Goal: Task Accomplishment & Management: Complete application form

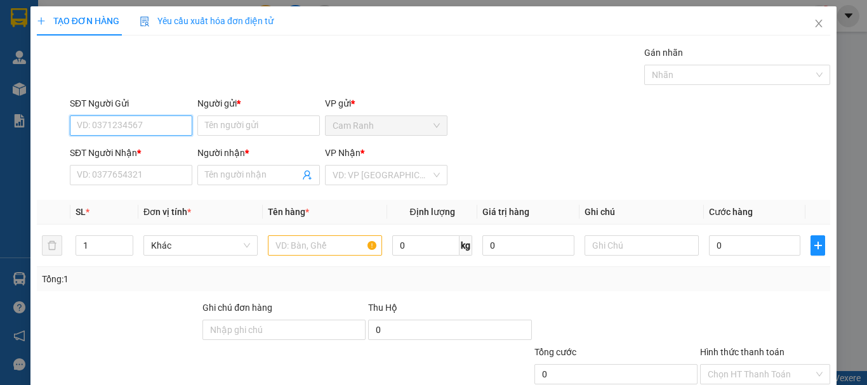
click at [160, 121] on input "SĐT Người Gửi" at bounding box center [131, 126] width 123 height 20
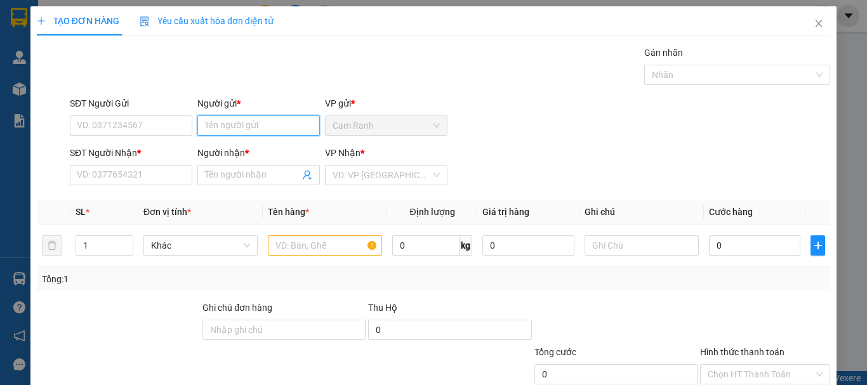
click at [244, 133] on input "Người gửi *" at bounding box center [258, 126] width 123 height 20
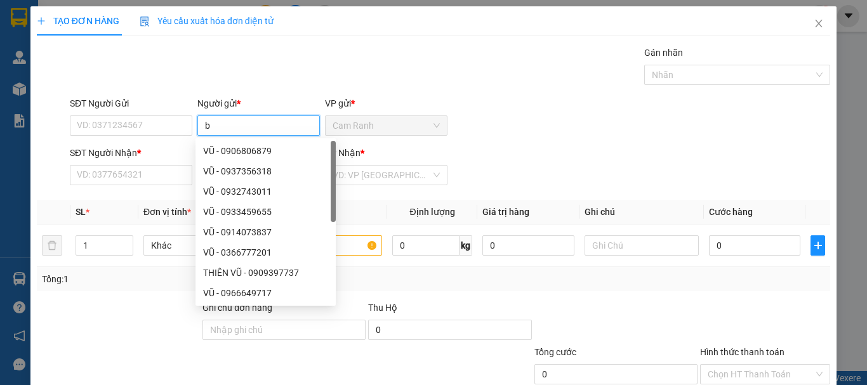
type input "bộ"
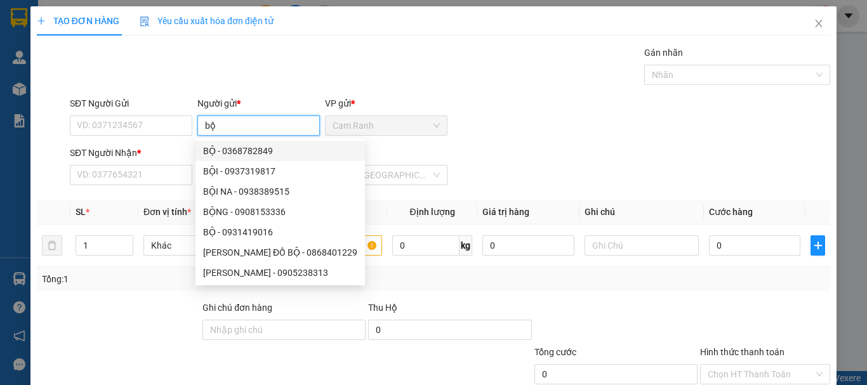
click at [245, 149] on div "BỘ - 0368782849" at bounding box center [280, 151] width 154 height 14
type input "0368782849"
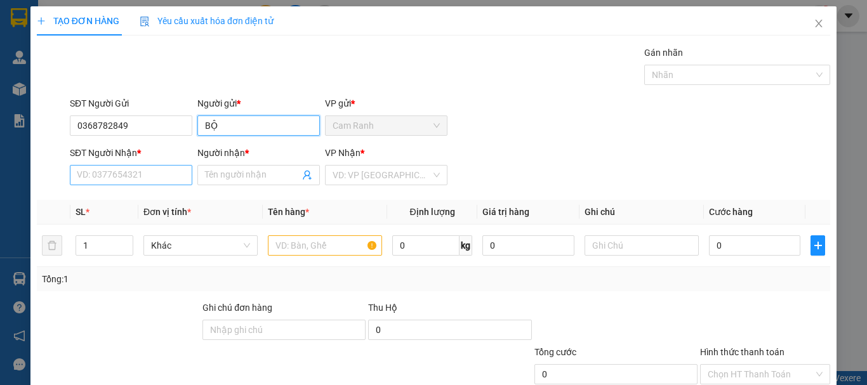
type input "BỘ"
click at [152, 175] on input "SĐT Người Nhận *" at bounding box center [131, 175] width 123 height 20
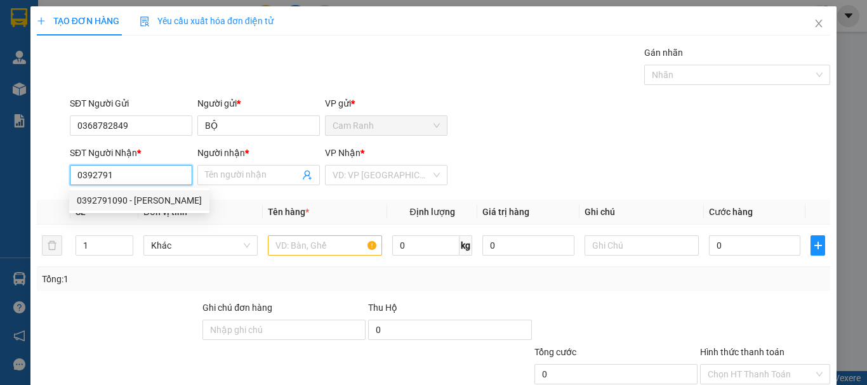
click at [149, 194] on div "0392791090 - [PERSON_NAME]" at bounding box center [139, 201] width 125 height 14
type input "0392791090"
type input "TUẤN"
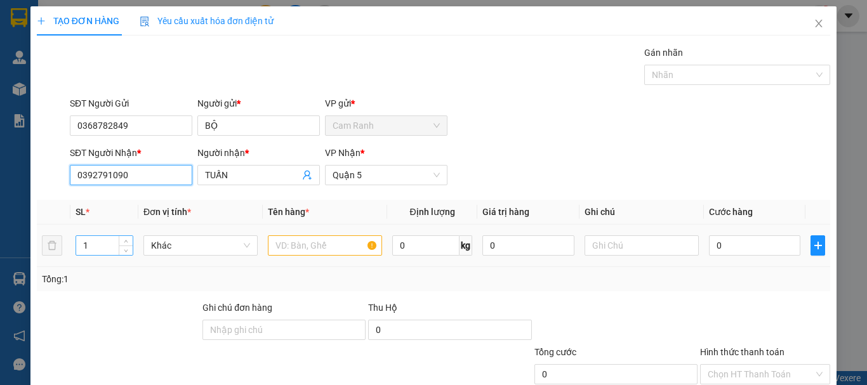
type input "0392791090"
click at [106, 248] on input "1" at bounding box center [104, 245] width 57 height 19
type input "3"
click at [295, 251] on input "text" at bounding box center [325, 246] width 114 height 20
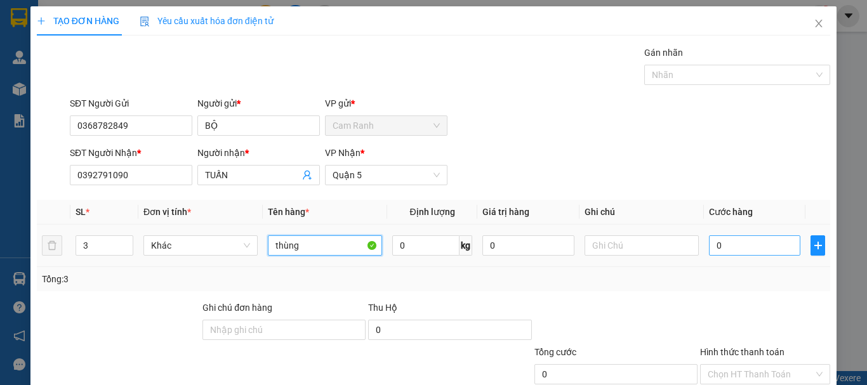
type input "thùng"
click at [732, 246] on input "0" at bounding box center [754, 246] width 91 height 20
type input "1"
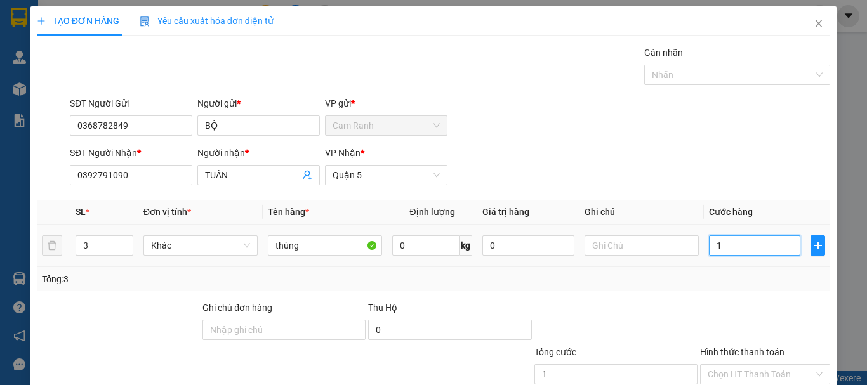
type input "10"
type input "1"
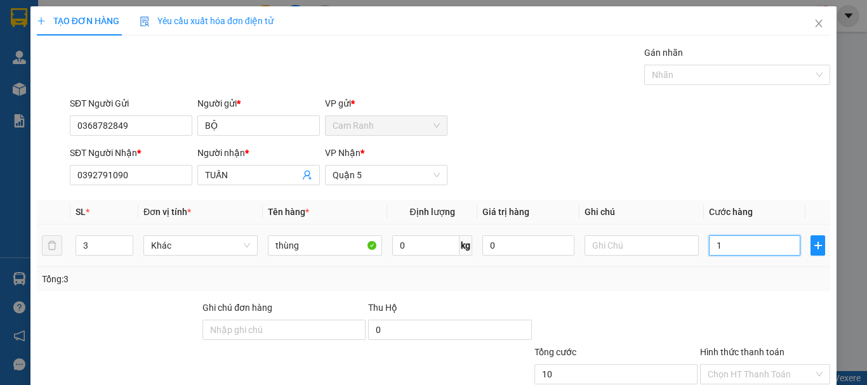
type input "1"
type input "19"
type input "190"
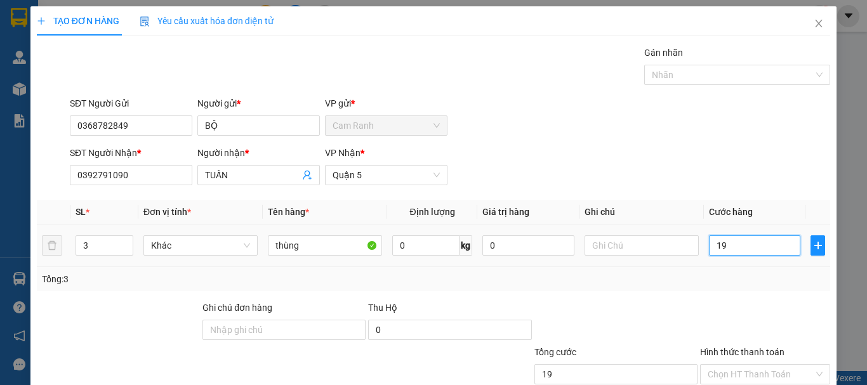
type input "190"
type input "1.900"
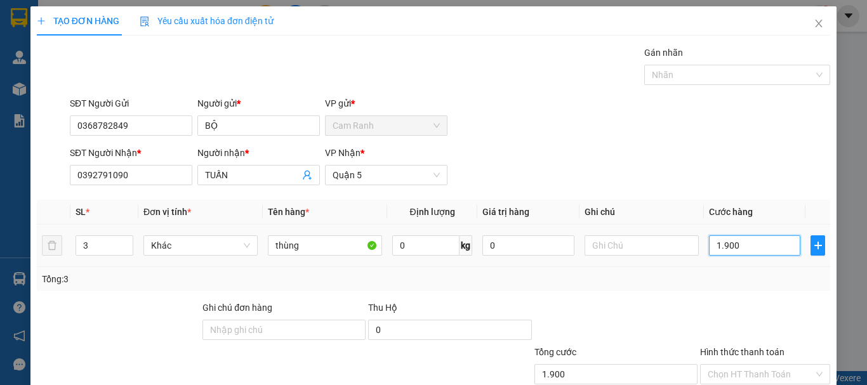
type input "19.000"
type input "190.000"
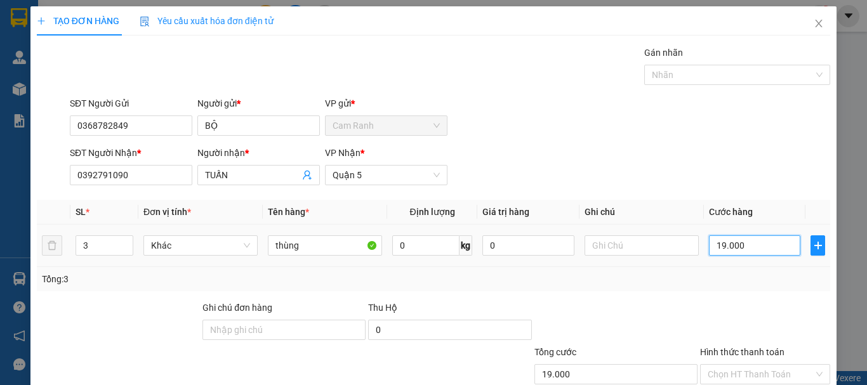
type input "190.000"
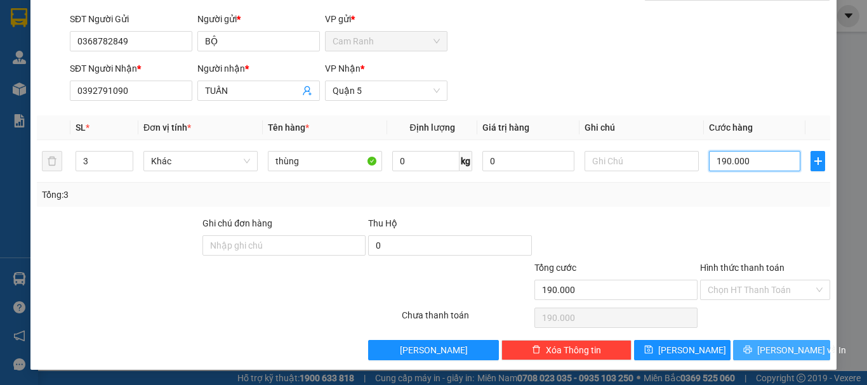
type input "190.000"
click at [748, 353] on button "[PERSON_NAME] và In" at bounding box center [781, 350] width 97 height 20
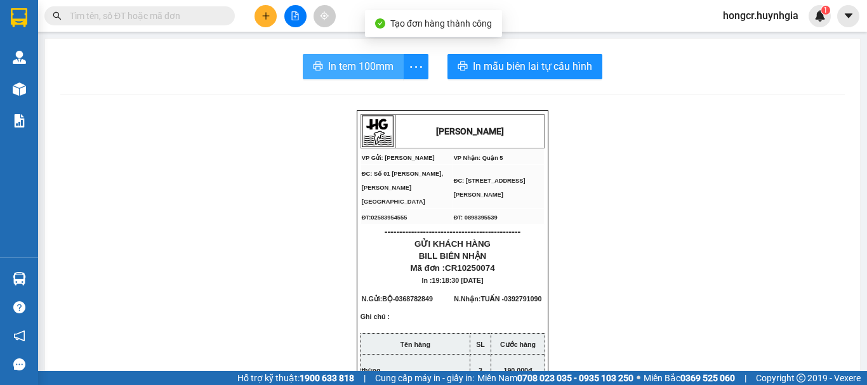
click at [349, 69] on span "In tem 100mm" at bounding box center [360, 66] width 65 height 16
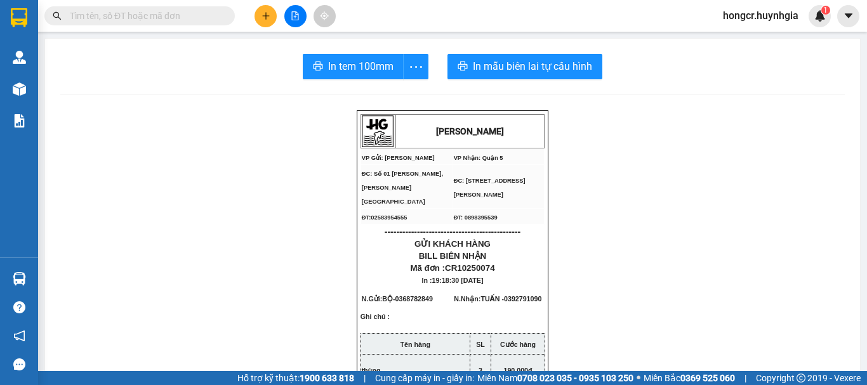
scroll to position [63, 0]
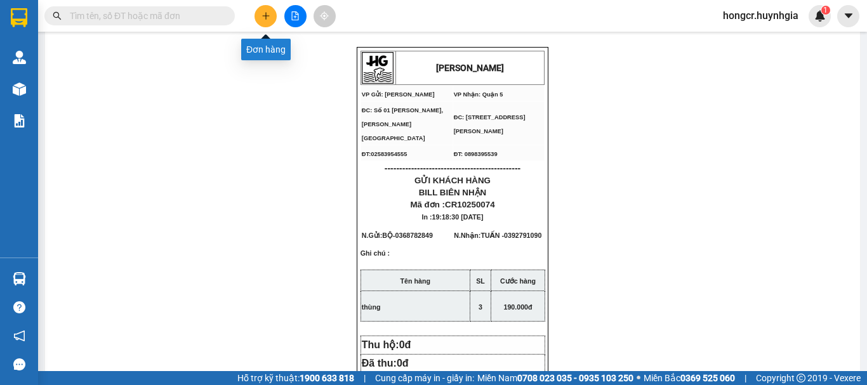
click at [257, 20] on button at bounding box center [266, 16] width 22 height 22
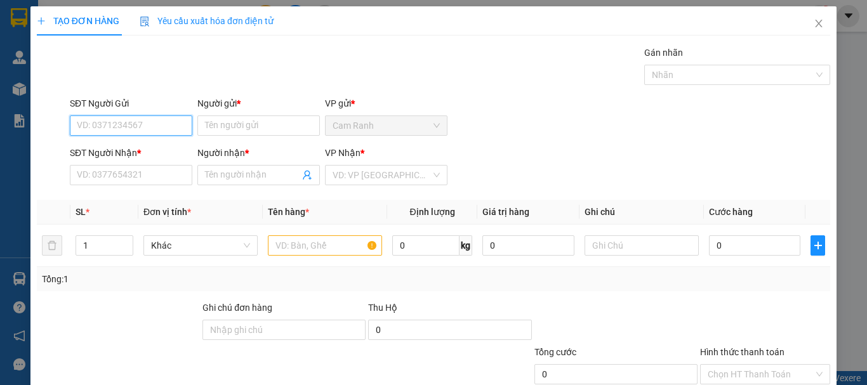
click at [149, 128] on input "SĐT Người Gửi" at bounding box center [131, 126] width 123 height 20
click at [133, 147] on div "0948088085 - [PERSON_NAME]" at bounding box center [139, 151] width 125 height 14
type input "0948088085"
type input "[PERSON_NAME]"
type input "0947901168"
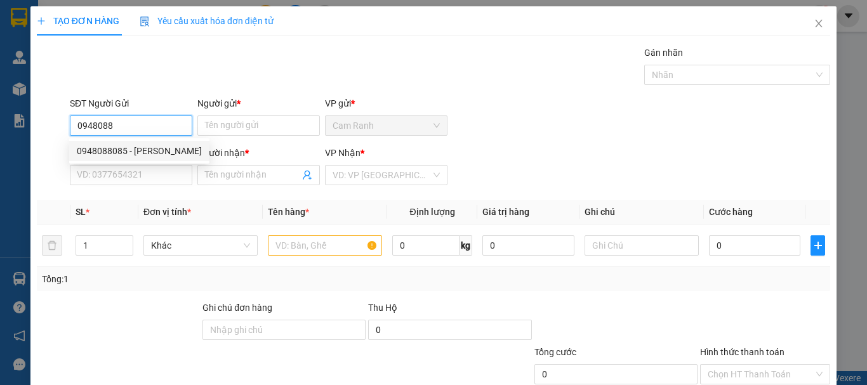
type input "[PERSON_NAME]"
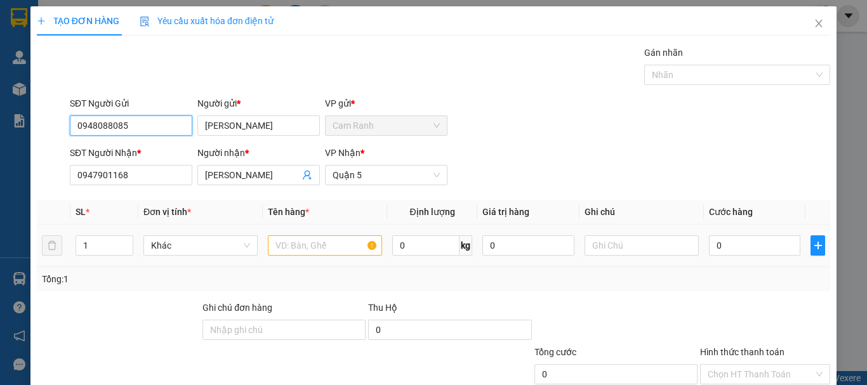
type input "0948088085"
click at [307, 249] on input "text" at bounding box center [325, 246] width 114 height 20
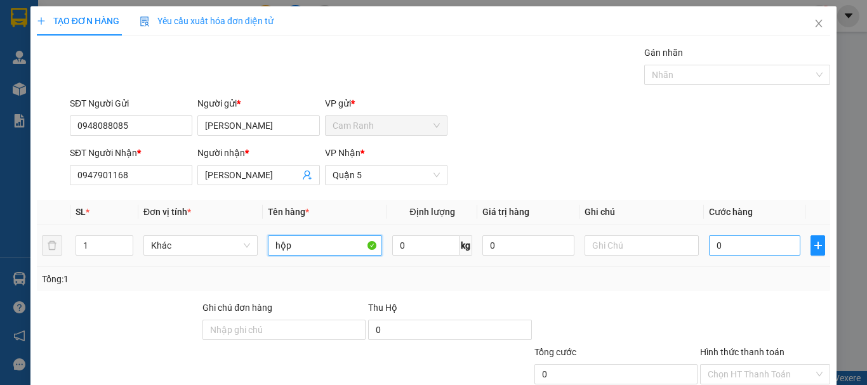
type input "hộp"
click at [722, 251] on input "0" at bounding box center [754, 246] width 91 height 20
type input "2"
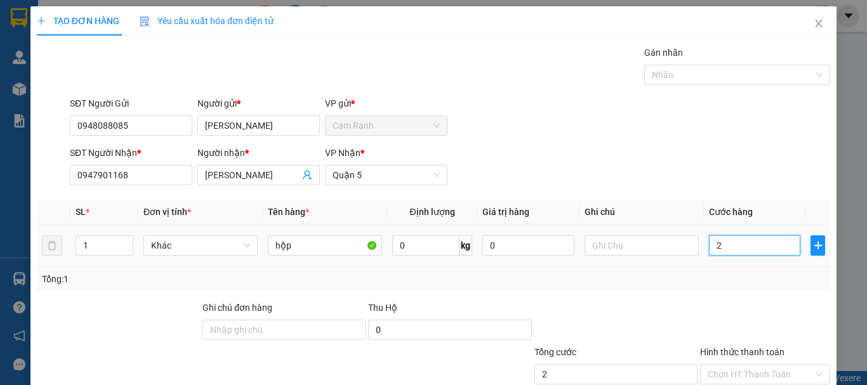
type input "20"
type input "200"
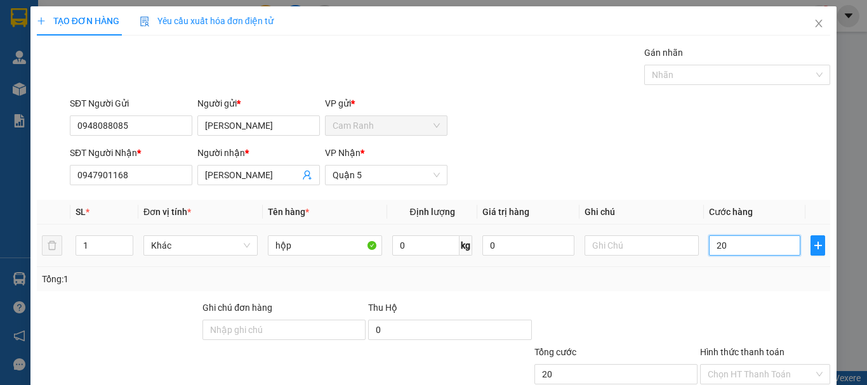
type input "200"
type input "2.000"
type input "20.000"
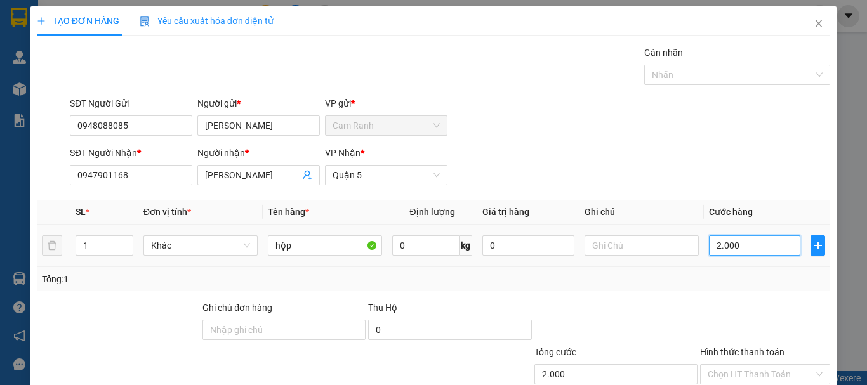
type input "20.000"
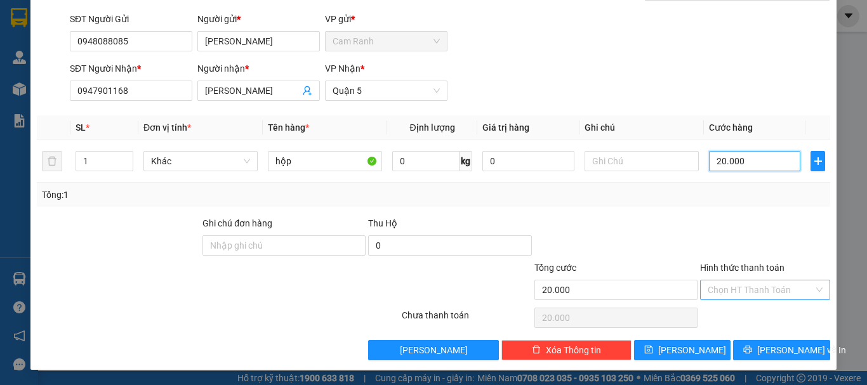
type input "20.000"
click at [722, 291] on input "Hình thức thanh toán" at bounding box center [761, 290] width 106 height 19
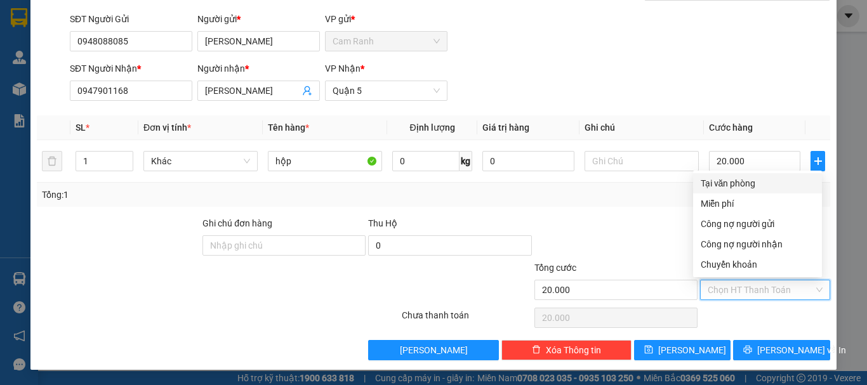
drag, startPoint x: 704, startPoint y: 186, endPoint x: 704, endPoint y: 193, distance: 7.0
click at [704, 193] on div "Tại văn phòng" at bounding box center [757, 183] width 129 height 20
type input "0"
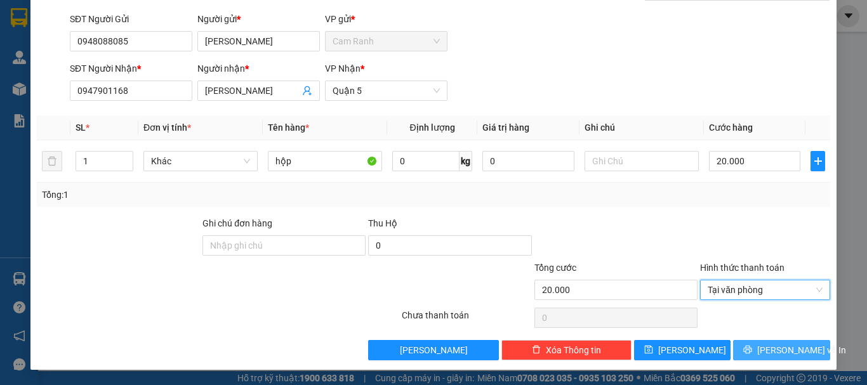
click at [774, 345] on span "[PERSON_NAME] và In" at bounding box center [801, 351] width 89 height 14
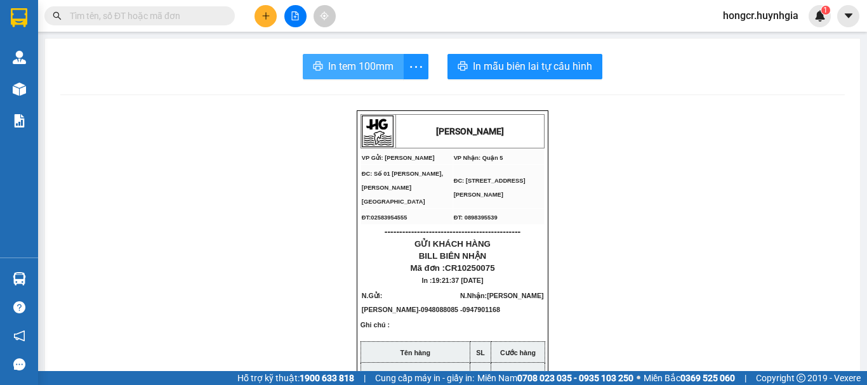
click at [363, 65] on span "In tem 100mm" at bounding box center [360, 66] width 65 height 16
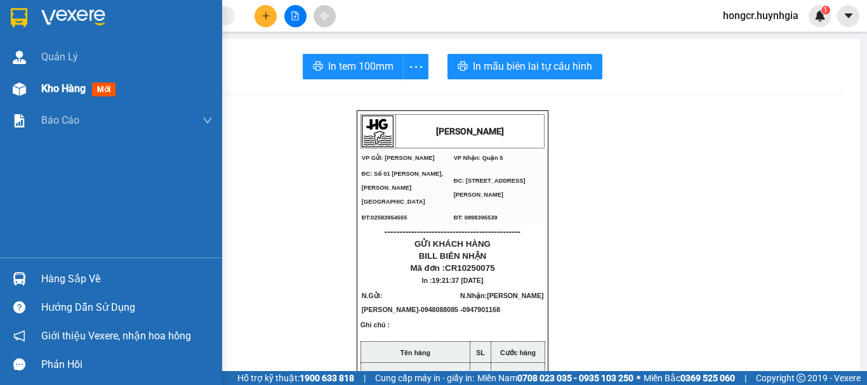
click at [65, 89] on span "Kho hàng" at bounding box center [63, 89] width 44 height 12
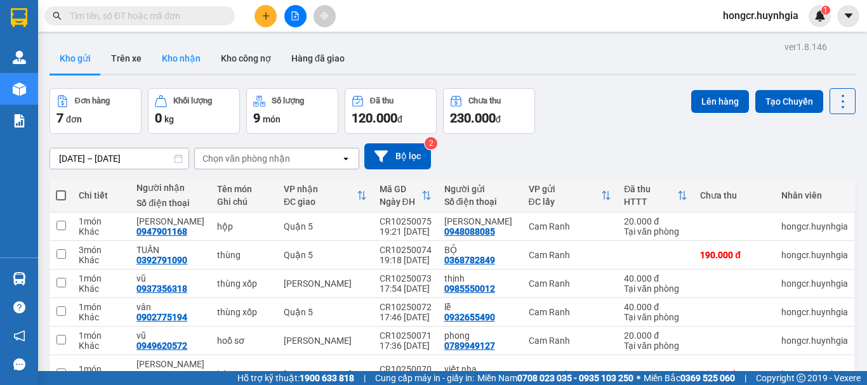
click at [163, 50] on button "Kho nhận" at bounding box center [181, 58] width 59 height 30
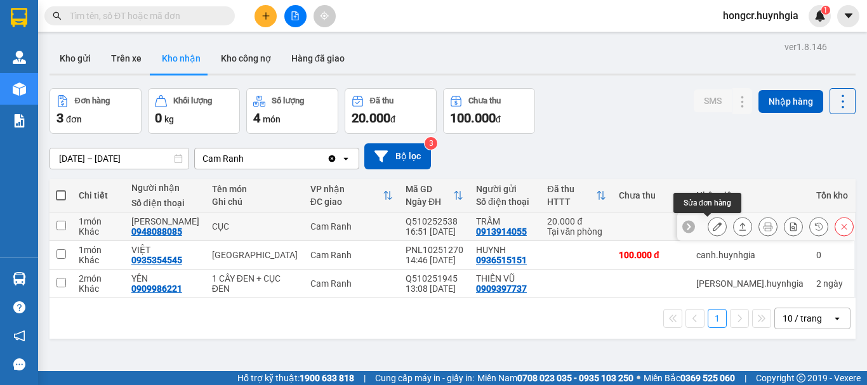
click at [713, 224] on icon at bounding box center [717, 226] width 9 height 9
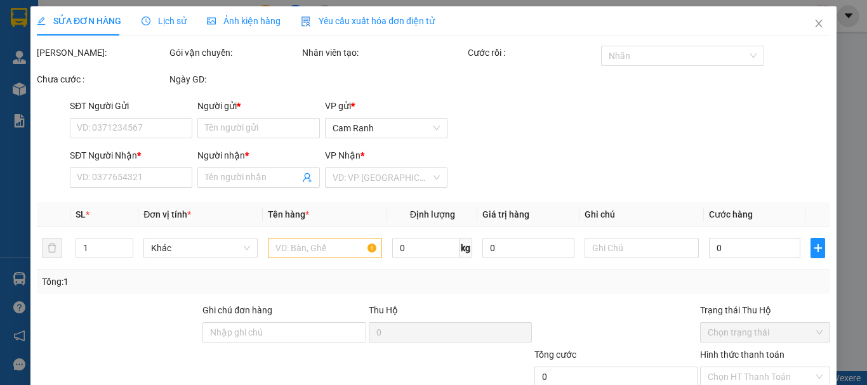
type input "0913914055"
type input "TRÂM"
type input "0948088085"
type input "[PERSON_NAME]"
type input "20.000"
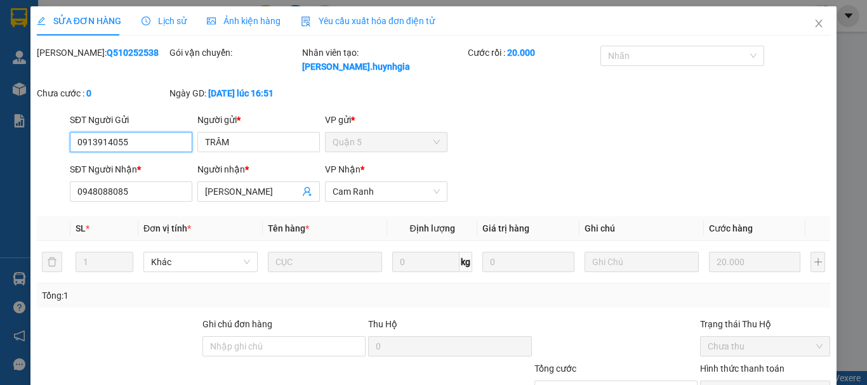
scroll to position [87, 0]
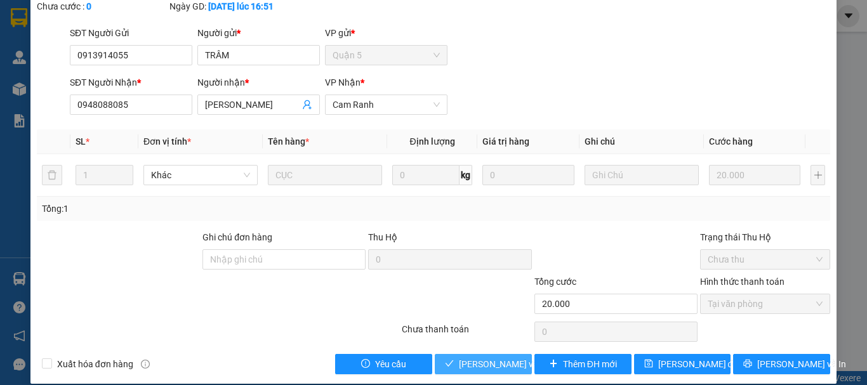
click at [498, 357] on span "[PERSON_NAME] và [PERSON_NAME] hàng" at bounding box center [544, 364] width 171 height 14
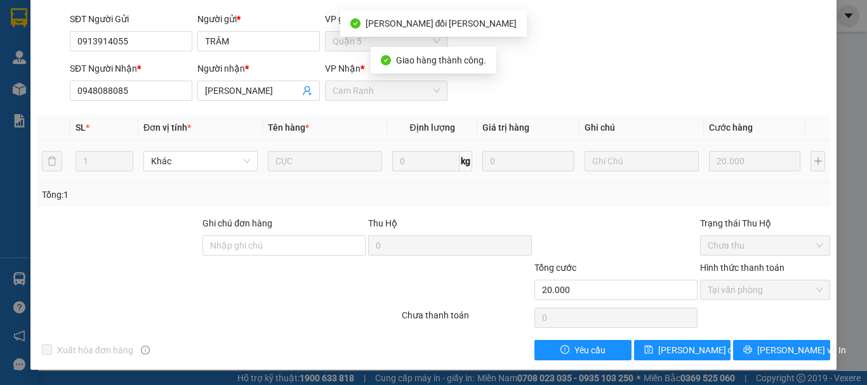
scroll to position [0, 0]
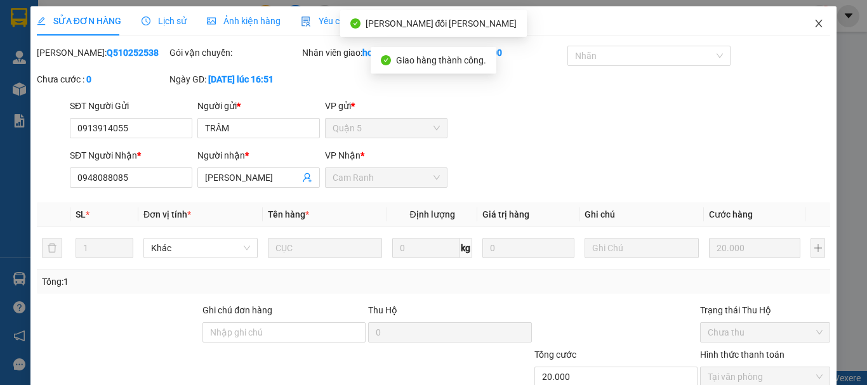
click at [811, 30] on span "Close" at bounding box center [819, 24] width 36 height 36
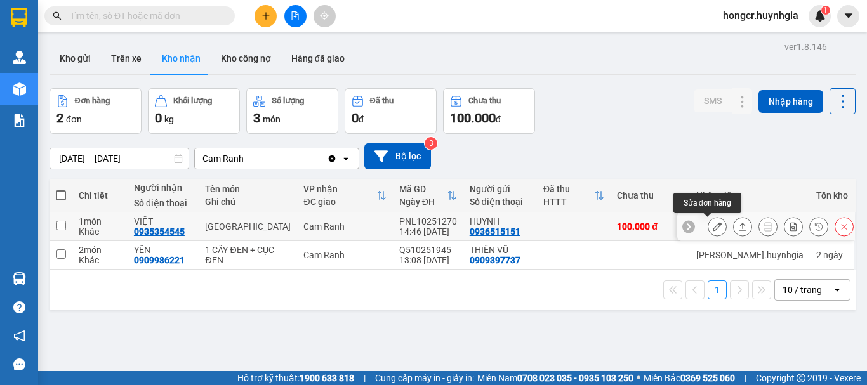
click at [713, 226] on icon at bounding box center [717, 226] width 9 height 9
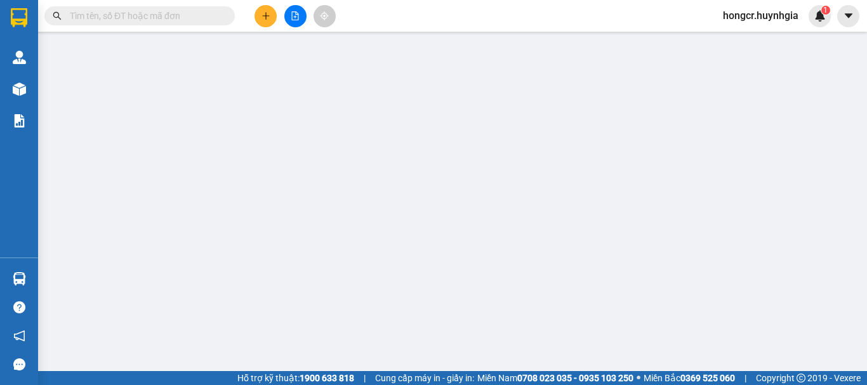
type input "0936515151"
type input "HUYNH"
type input "0935354545"
type input "VIỆT"
type input "100.000"
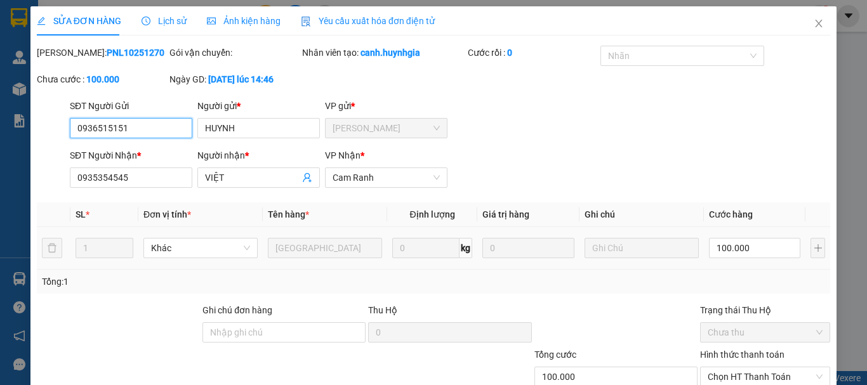
scroll to position [87, 0]
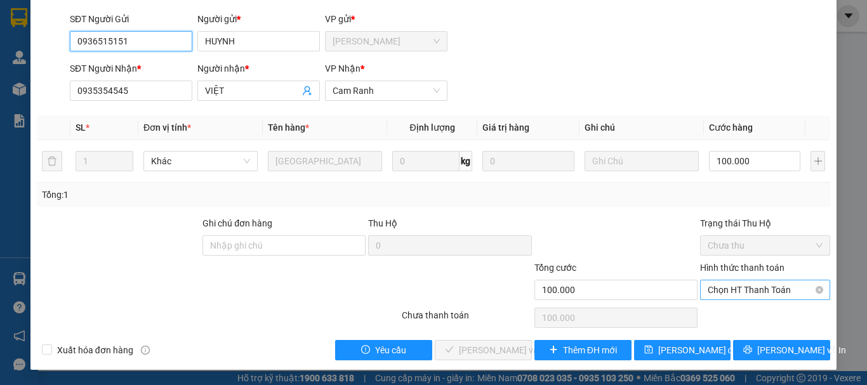
click at [719, 286] on span "Chọn HT Thanh Toán" at bounding box center [765, 290] width 115 height 19
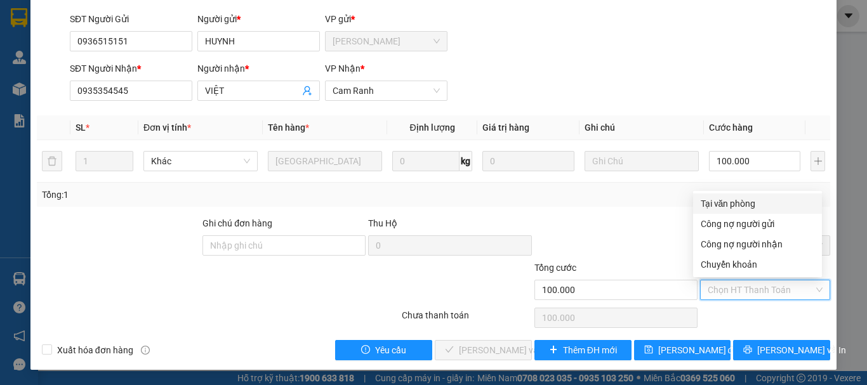
click at [712, 199] on div "Tại văn phòng" at bounding box center [758, 204] width 114 height 14
type input "0"
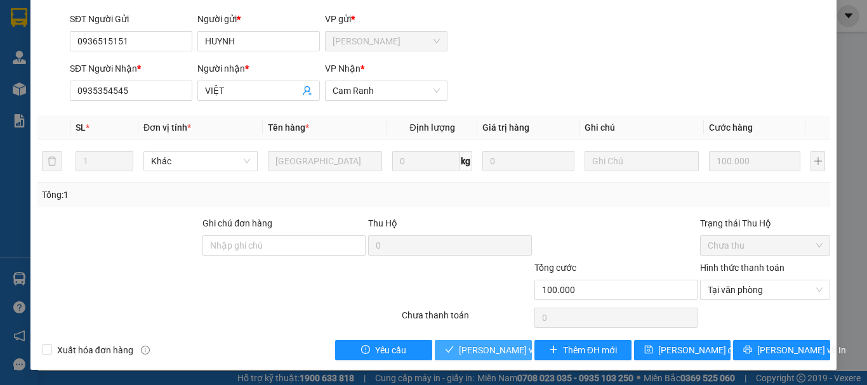
click at [491, 347] on span "[PERSON_NAME] và [PERSON_NAME] hàng" at bounding box center [544, 351] width 171 height 14
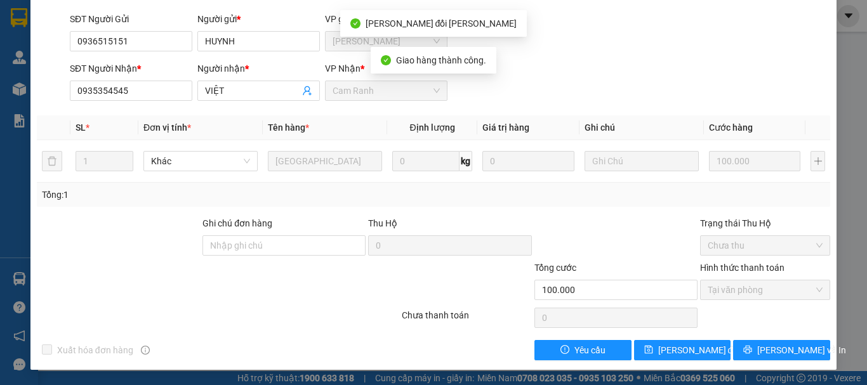
scroll to position [0, 0]
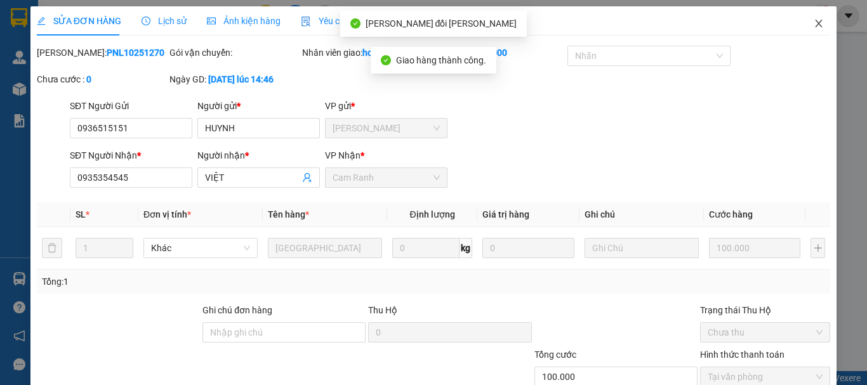
click at [814, 27] on icon "close" at bounding box center [819, 23] width 10 height 10
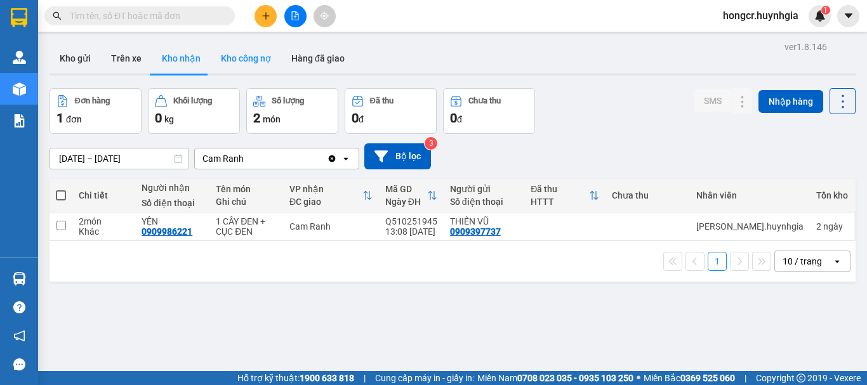
click at [255, 55] on button "Kho công nợ" at bounding box center [246, 58] width 70 height 30
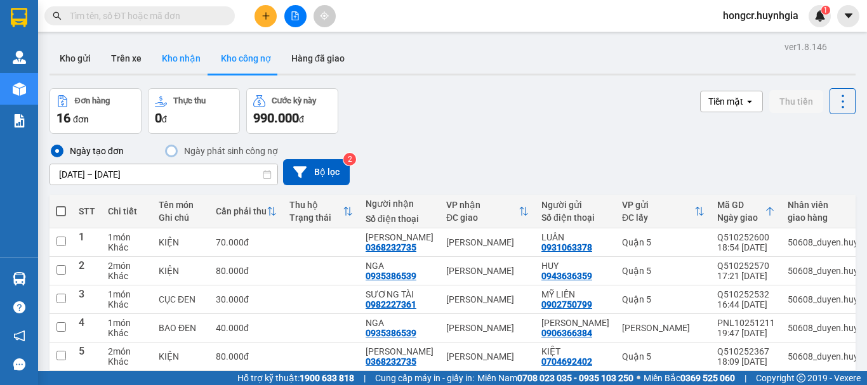
click at [170, 61] on button "Kho nhận" at bounding box center [181, 58] width 59 height 30
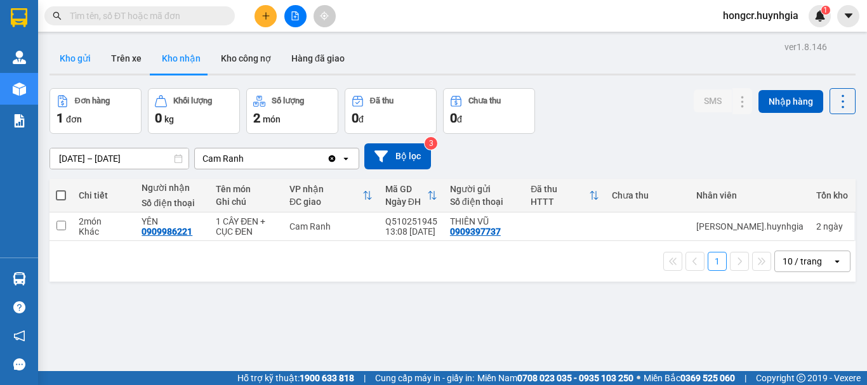
click at [82, 58] on button "Kho gửi" at bounding box center [75, 58] width 51 height 30
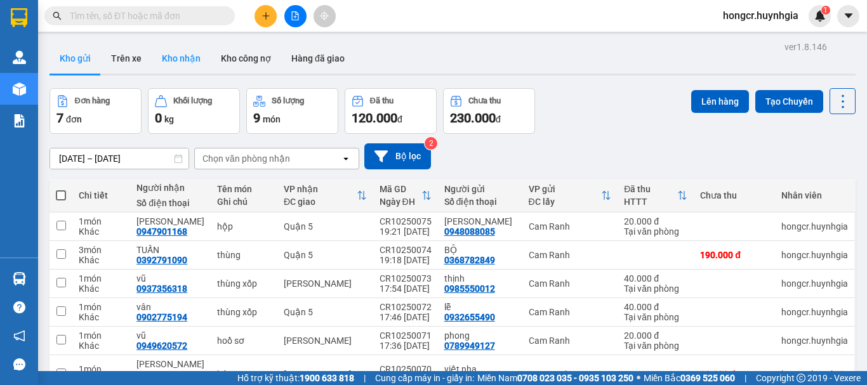
click at [192, 58] on button "Kho nhận" at bounding box center [181, 58] width 59 height 30
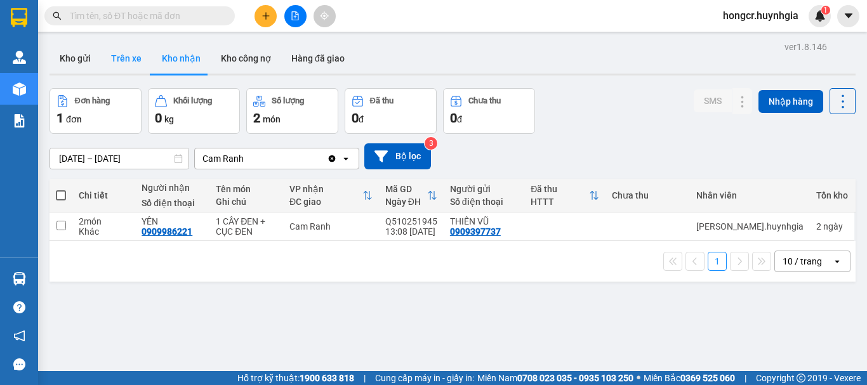
click at [133, 56] on button "Trên xe" at bounding box center [126, 58] width 51 height 30
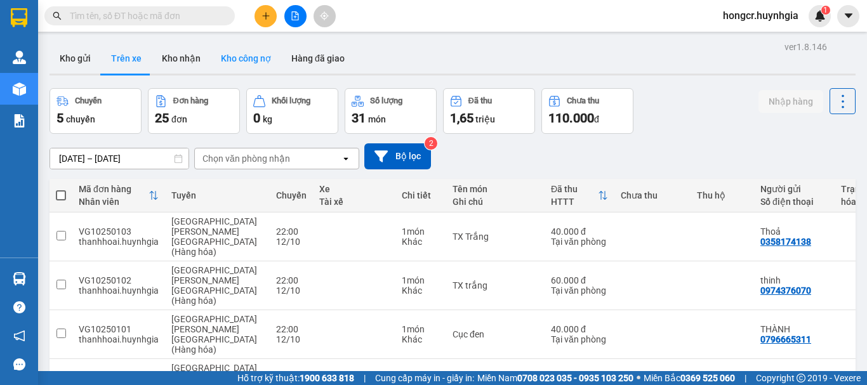
click at [265, 63] on button "Kho công nợ" at bounding box center [246, 58] width 70 height 30
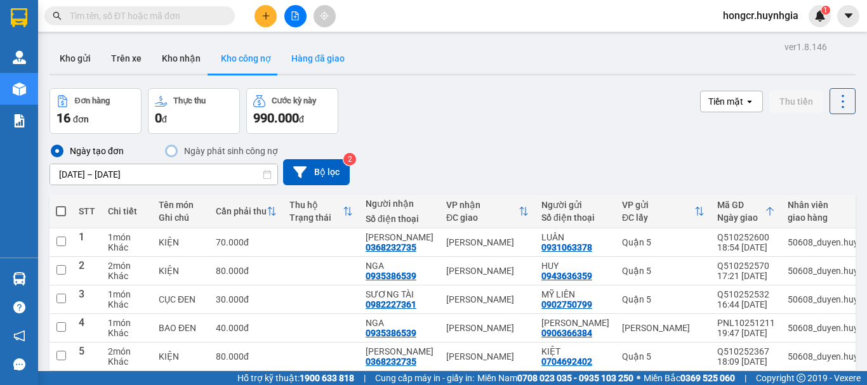
click at [310, 65] on button "Hàng đã giao" at bounding box center [318, 58] width 74 height 30
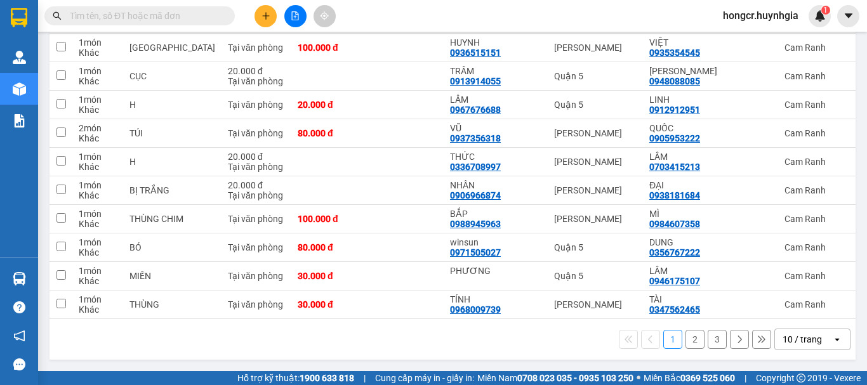
scroll to position [57, 0]
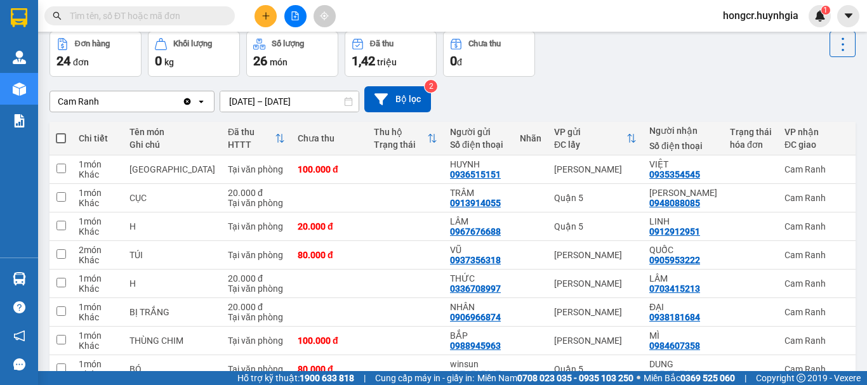
click at [144, 15] on input "text" at bounding box center [145, 16] width 150 height 14
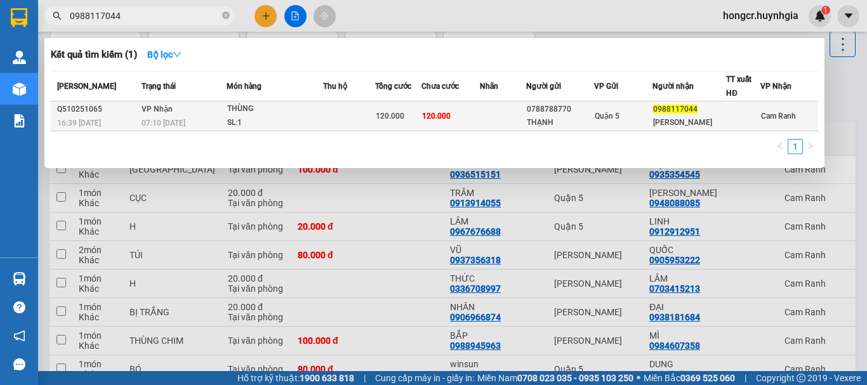
type input "0988117044"
click at [168, 116] on td "[PERSON_NAME] 07:10 [DATE]" at bounding box center [182, 117] width 88 height 30
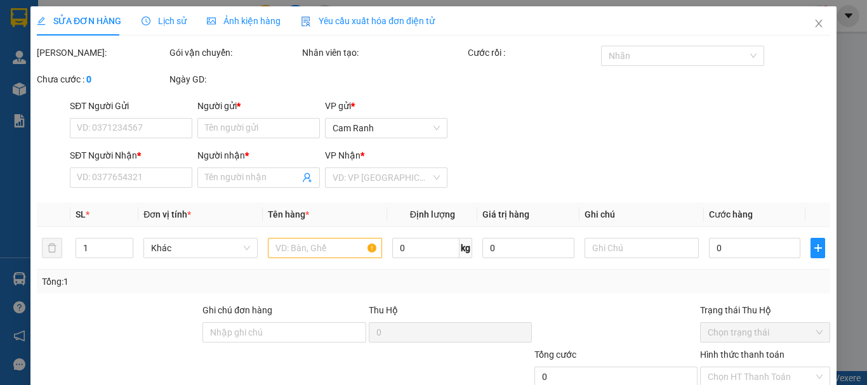
type input "0788788770"
type input "THẠNH"
type input "0988117044"
type input "[PERSON_NAME]"
type input "120.000"
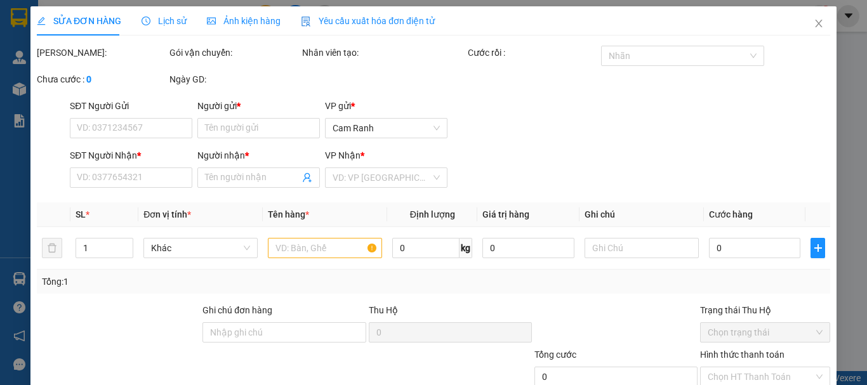
type input "120.000"
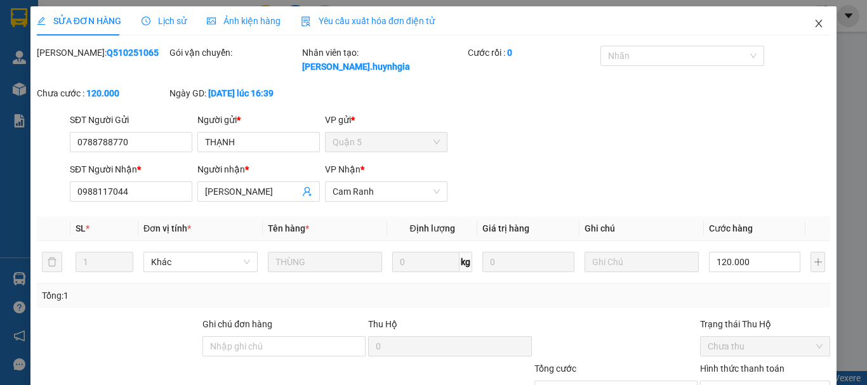
click at [814, 25] on icon "close" at bounding box center [819, 23] width 10 height 10
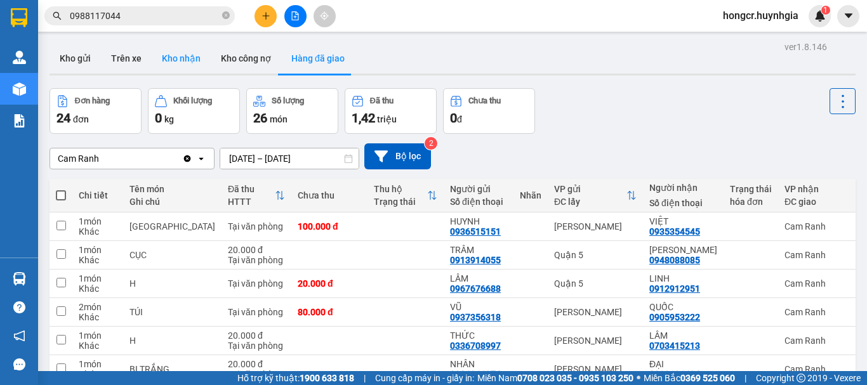
click at [177, 56] on button "Kho nhận" at bounding box center [181, 58] width 59 height 30
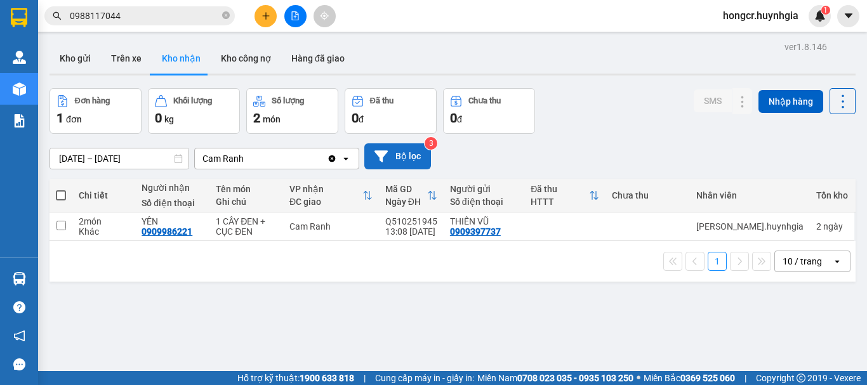
click at [404, 156] on button "Bộ lọc" at bounding box center [397, 156] width 67 height 26
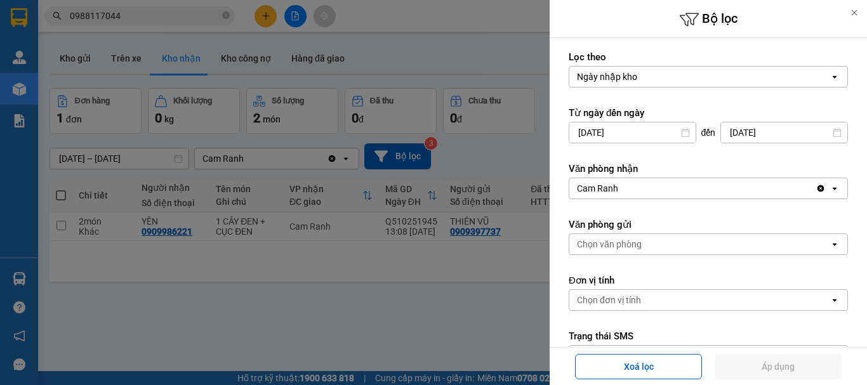
click at [396, 302] on div at bounding box center [433, 192] width 867 height 385
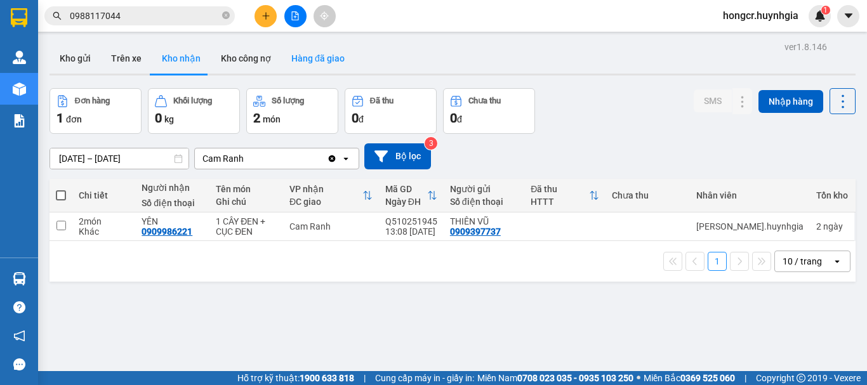
click at [321, 50] on button "Hàng đã giao" at bounding box center [318, 58] width 74 height 30
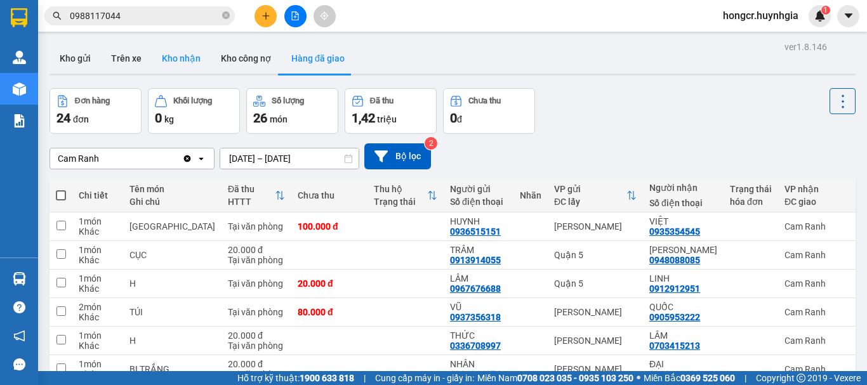
click at [180, 58] on button "Kho nhận" at bounding box center [181, 58] width 59 height 30
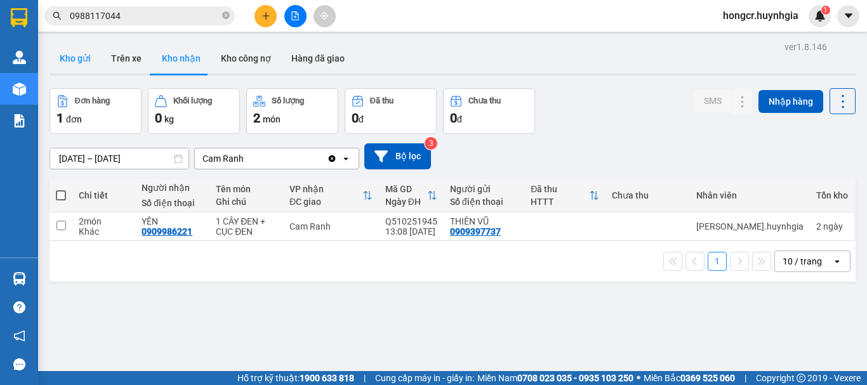
click at [85, 55] on button "Kho gửi" at bounding box center [75, 58] width 51 height 30
